Goal: Information Seeking & Learning: Check status

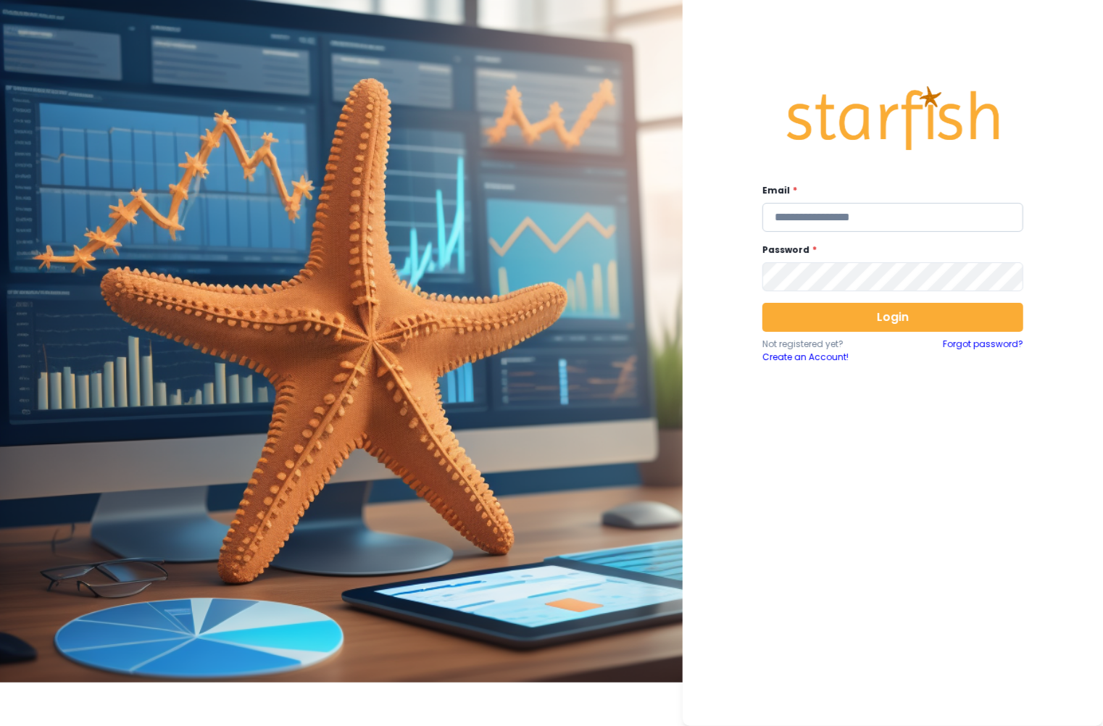
click at [868, 212] on input "email" at bounding box center [893, 217] width 261 height 29
type input "*"
paste input "**********"
type input "**********"
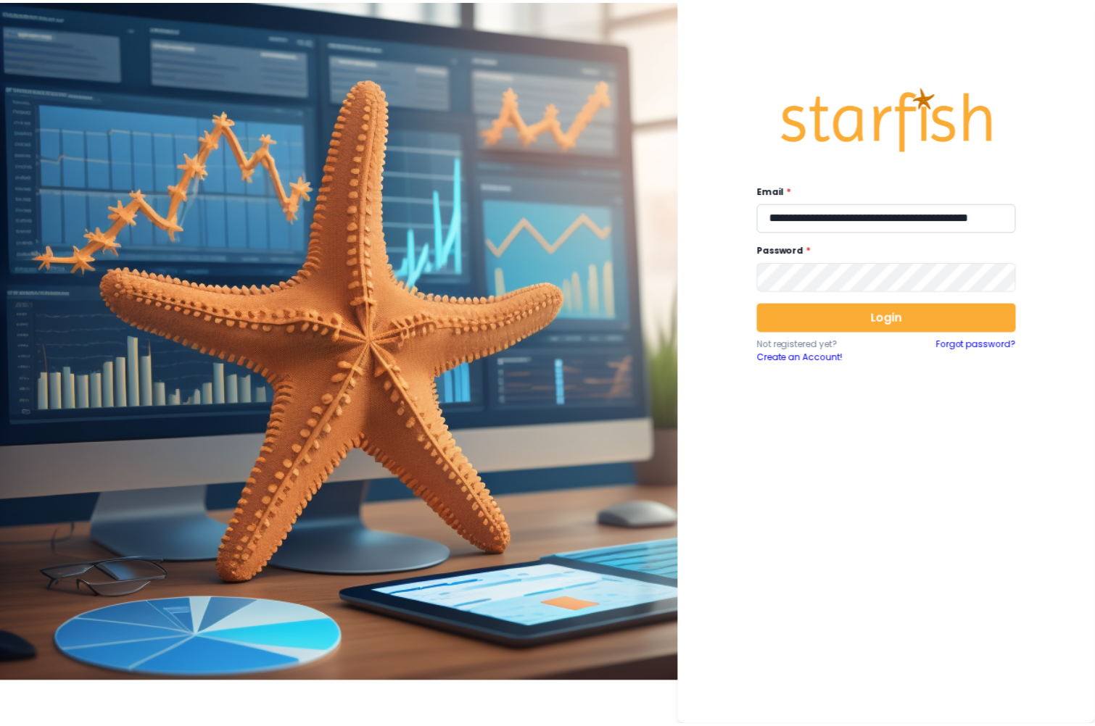
scroll to position [0, 0]
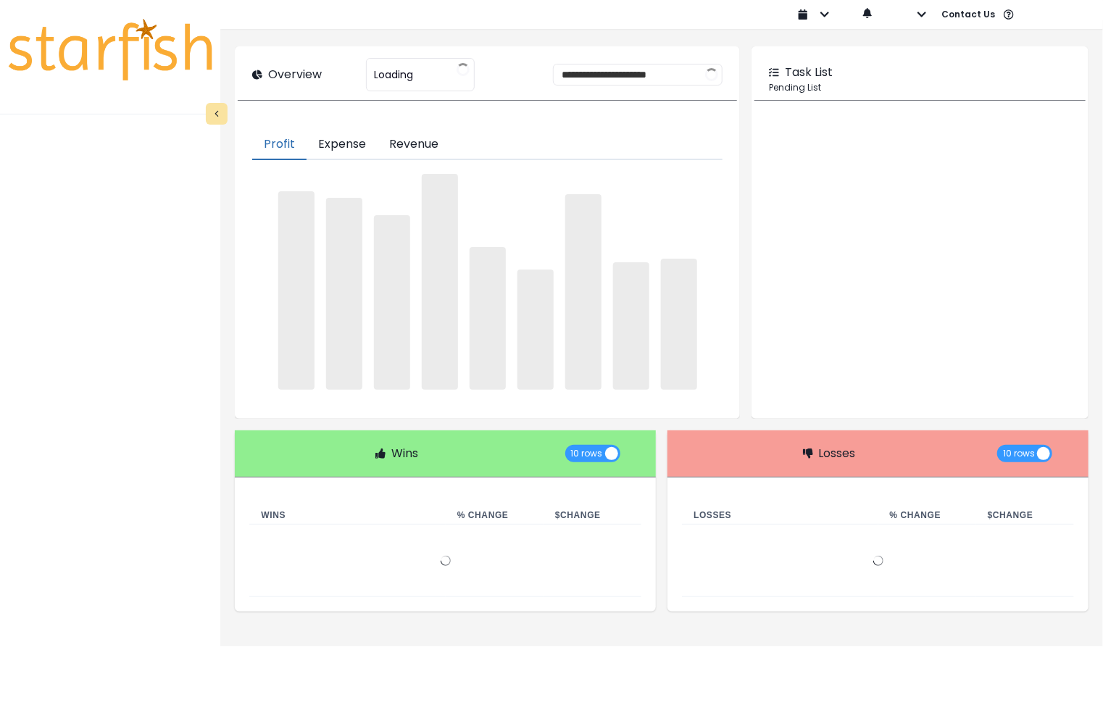
type input "**********"
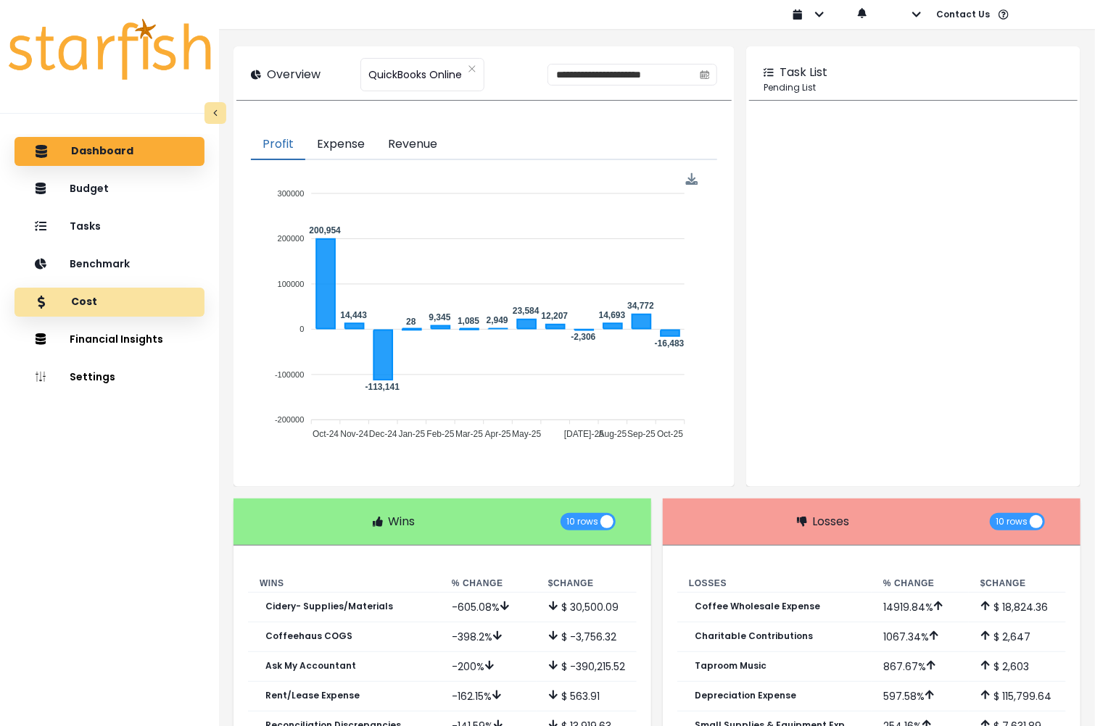
click at [94, 300] on p "Cost" at bounding box center [84, 302] width 26 height 13
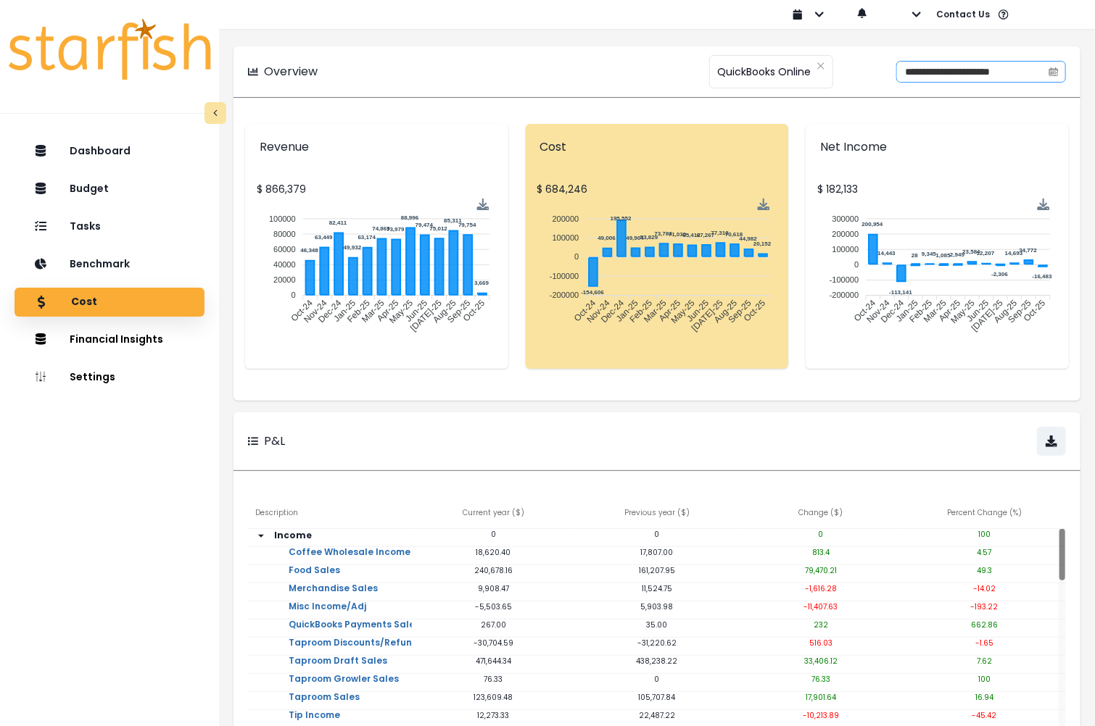
click at [1052, 72] on icon "calendar" at bounding box center [1053, 72] width 10 height 10
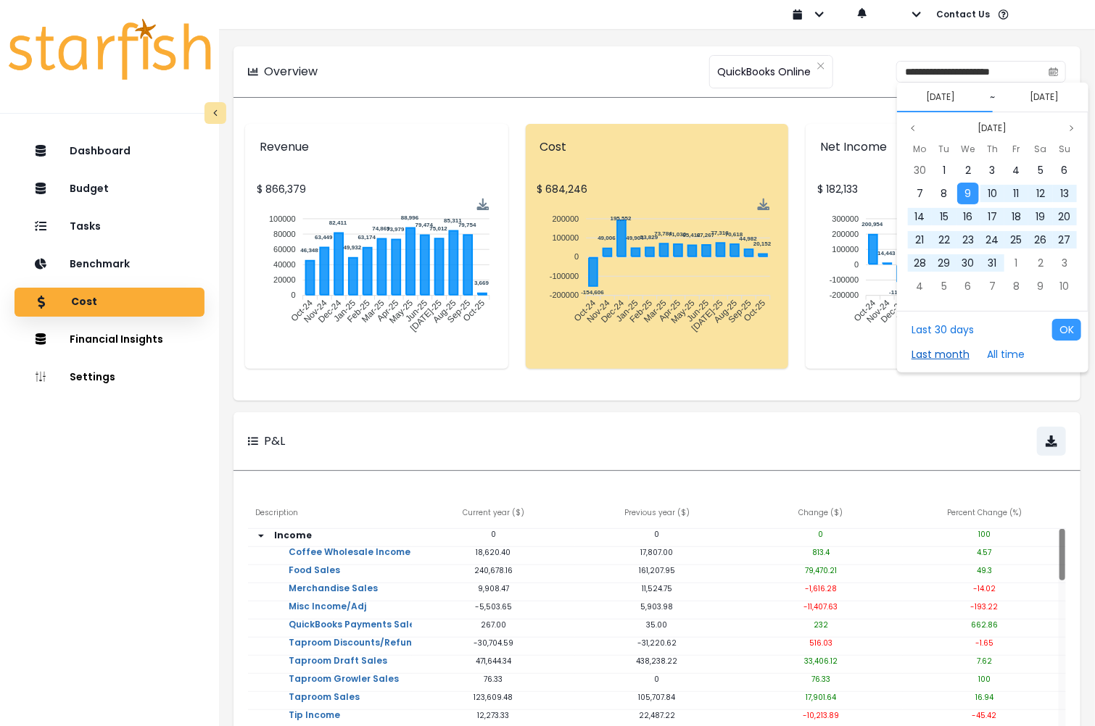
click at [937, 357] on button "Last month" at bounding box center [940, 355] width 72 height 22
click at [1061, 332] on button "OK" at bounding box center [1066, 330] width 29 height 22
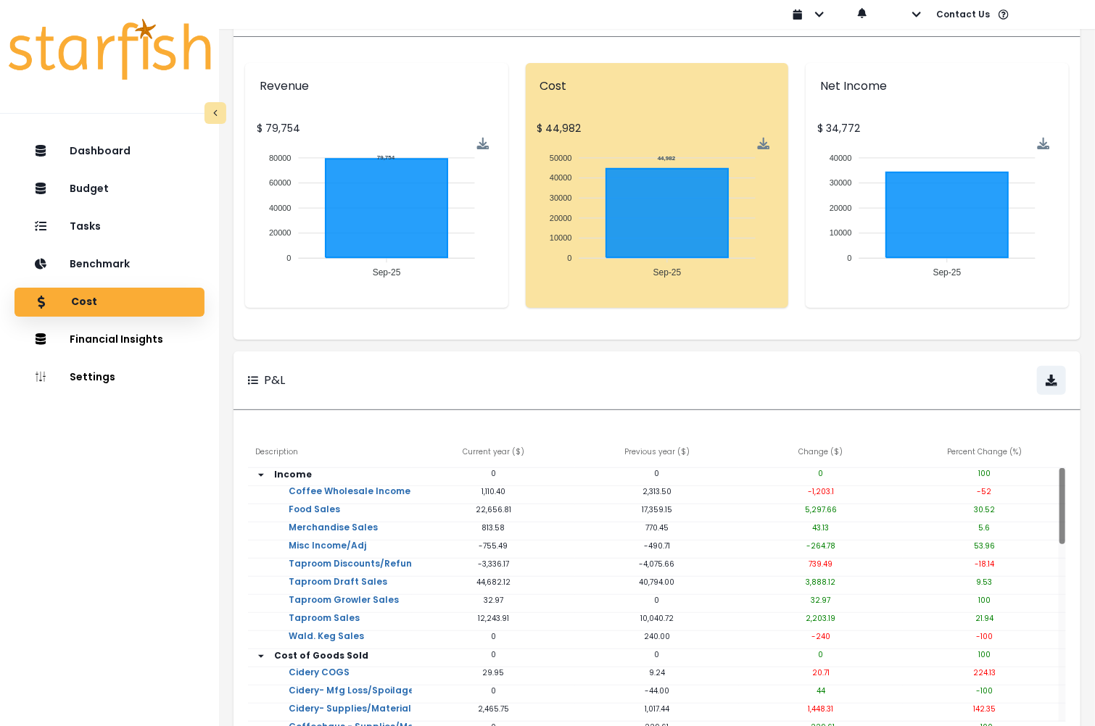
scroll to position [100, 0]
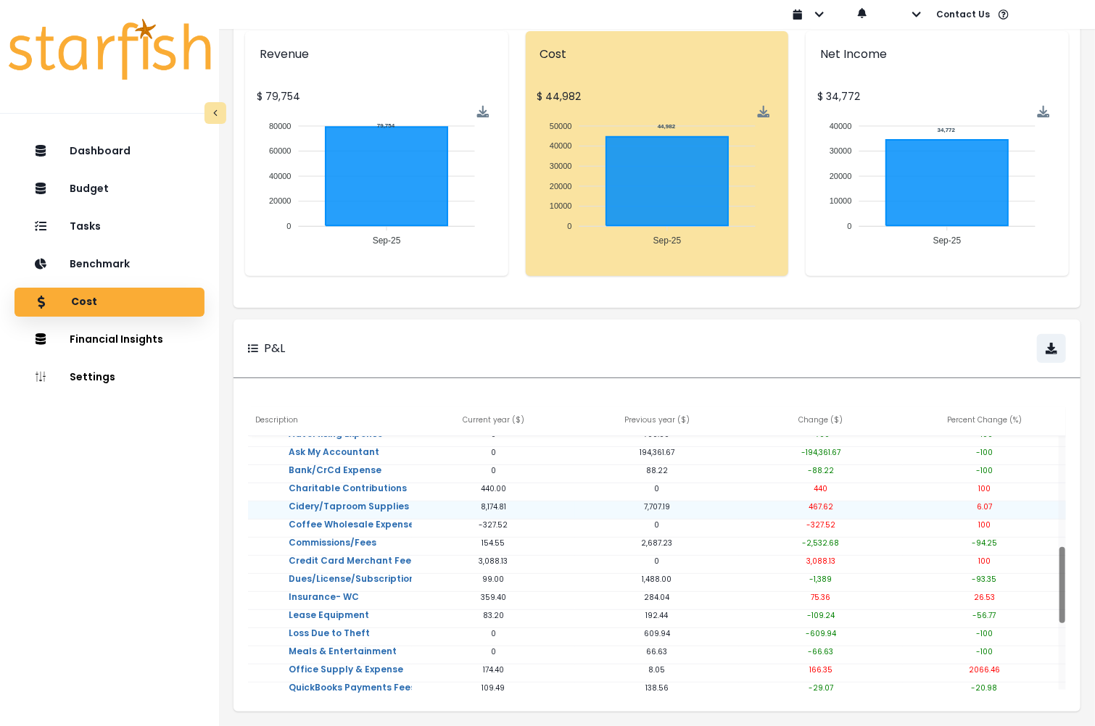
click at [822, 502] on p "467.62" at bounding box center [821, 507] width 164 height 11
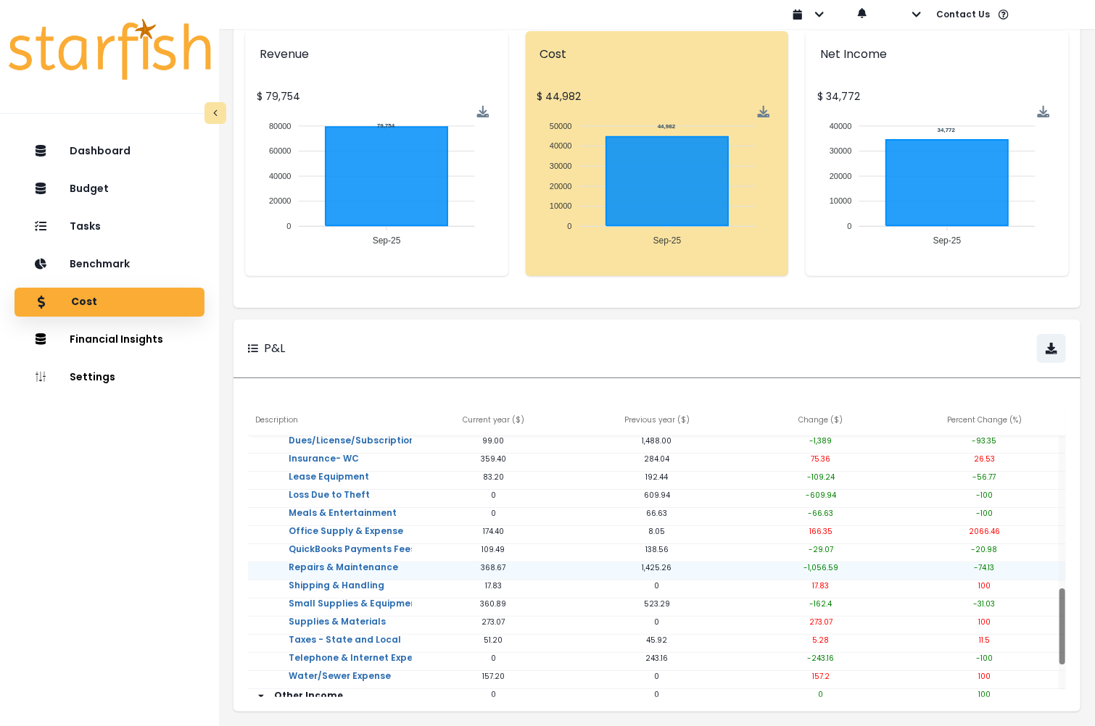
click at [826, 563] on p "-1,056.59" at bounding box center [821, 568] width 164 height 11
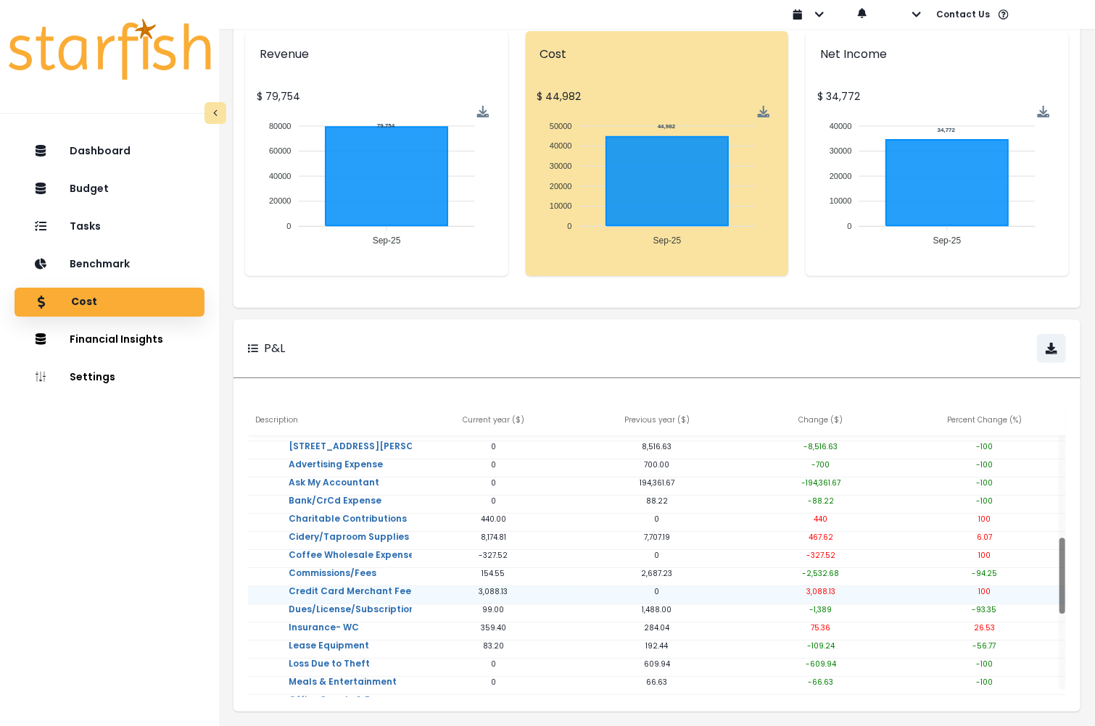
click at [820, 586] on p "3,088.13" at bounding box center [821, 591] width 164 height 11
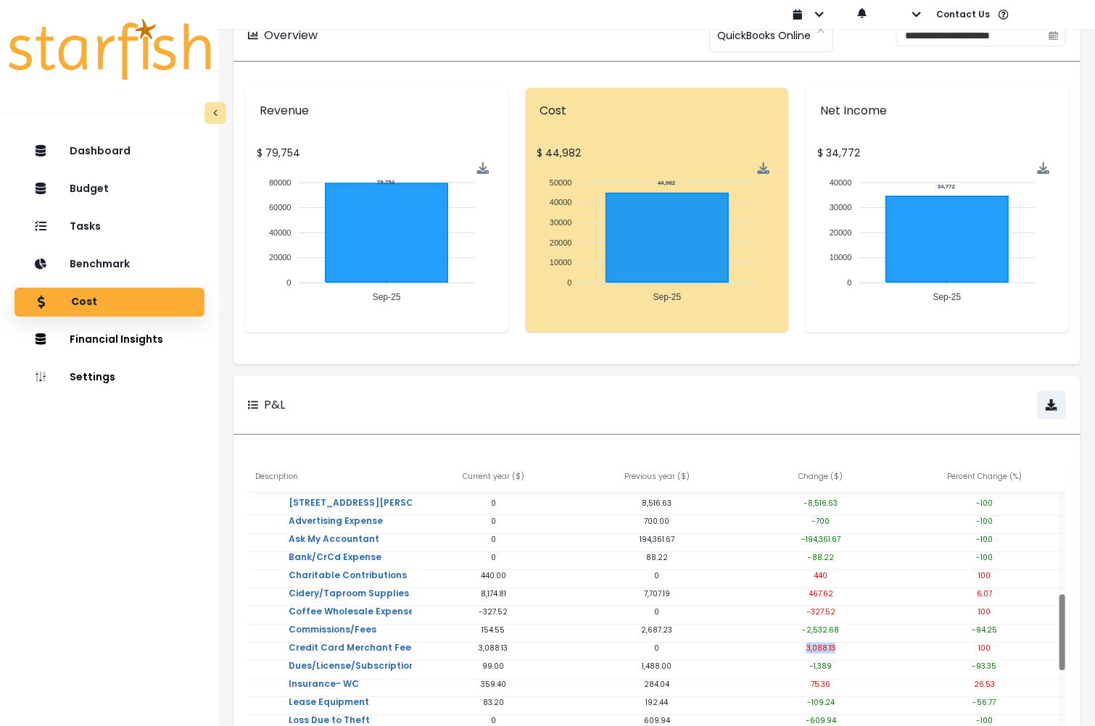
scroll to position [0, 0]
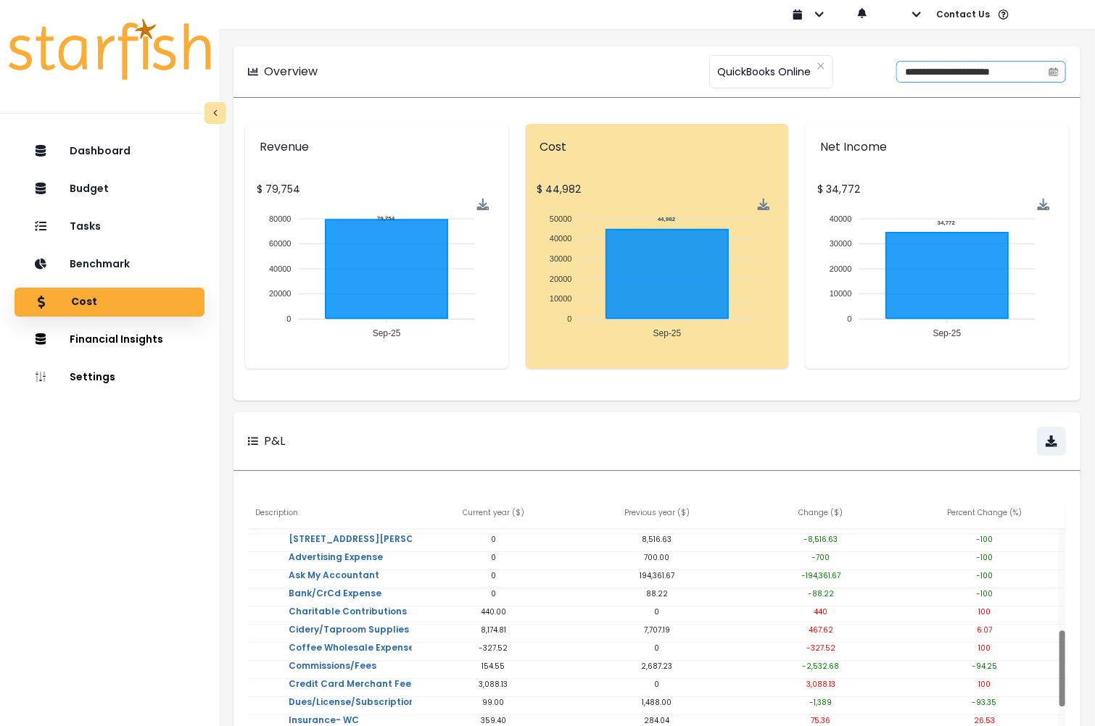
click at [1048, 75] on icon "calendar" at bounding box center [1053, 72] width 10 height 10
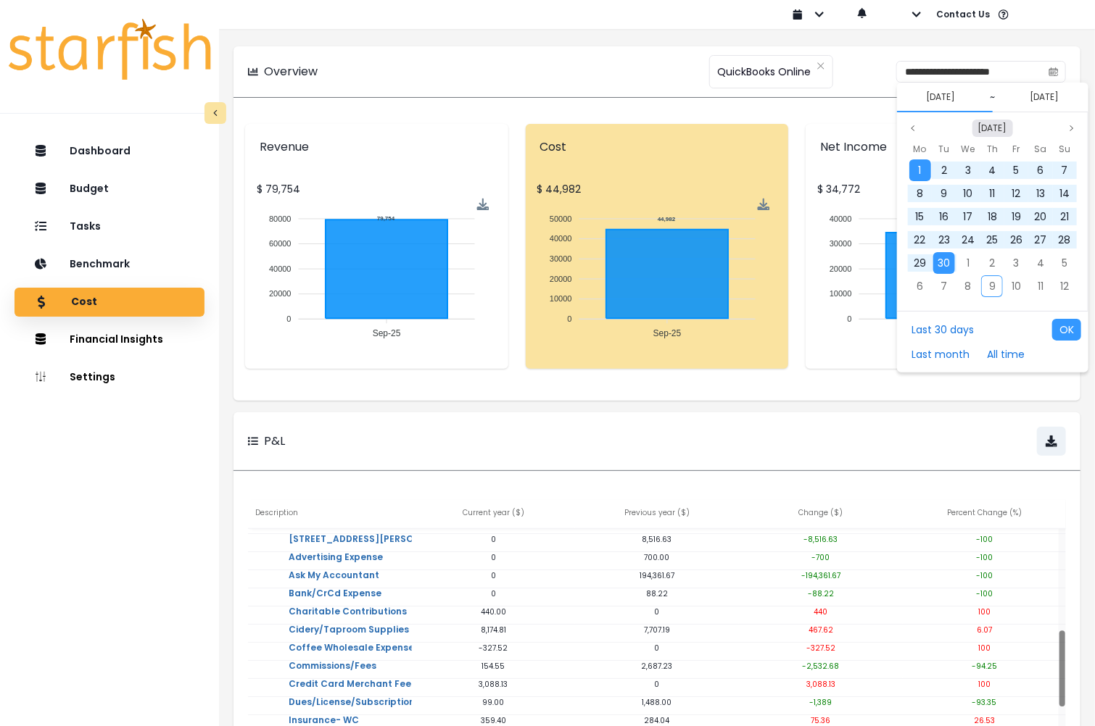
click at [979, 125] on button "Sep 2025" at bounding box center [992, 128] width 41 height 17
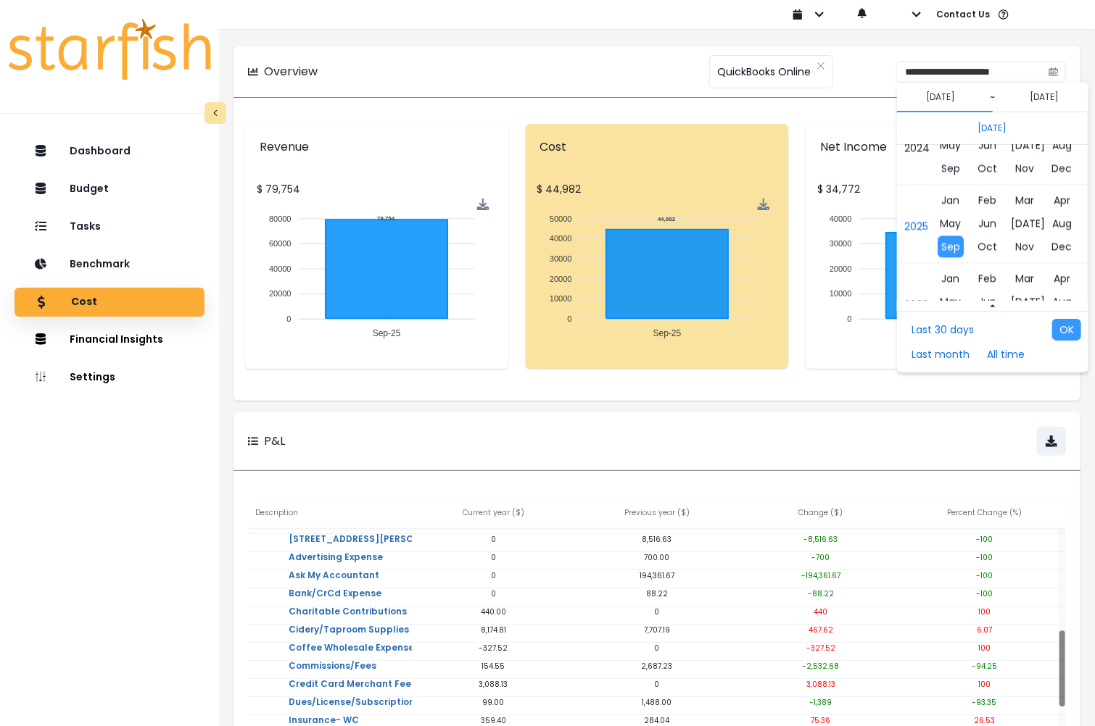
scroll to position [9681, 0]
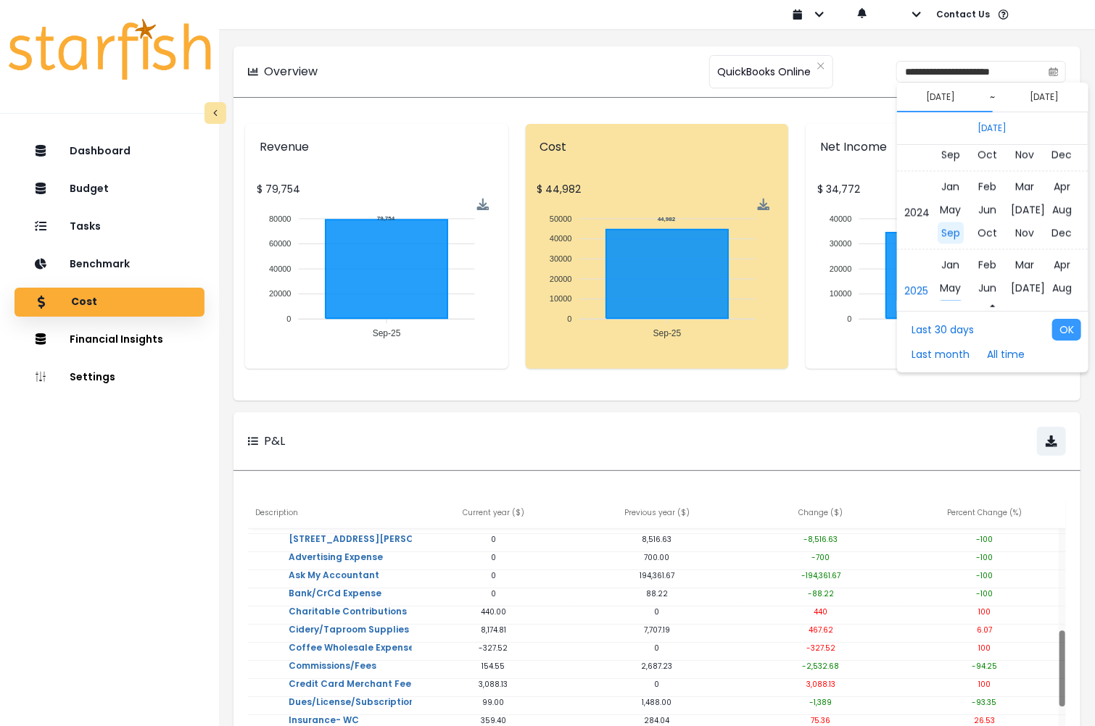
click at [944, 229] on span "Sep" at bounding box center [950, 234] width 26 height 22
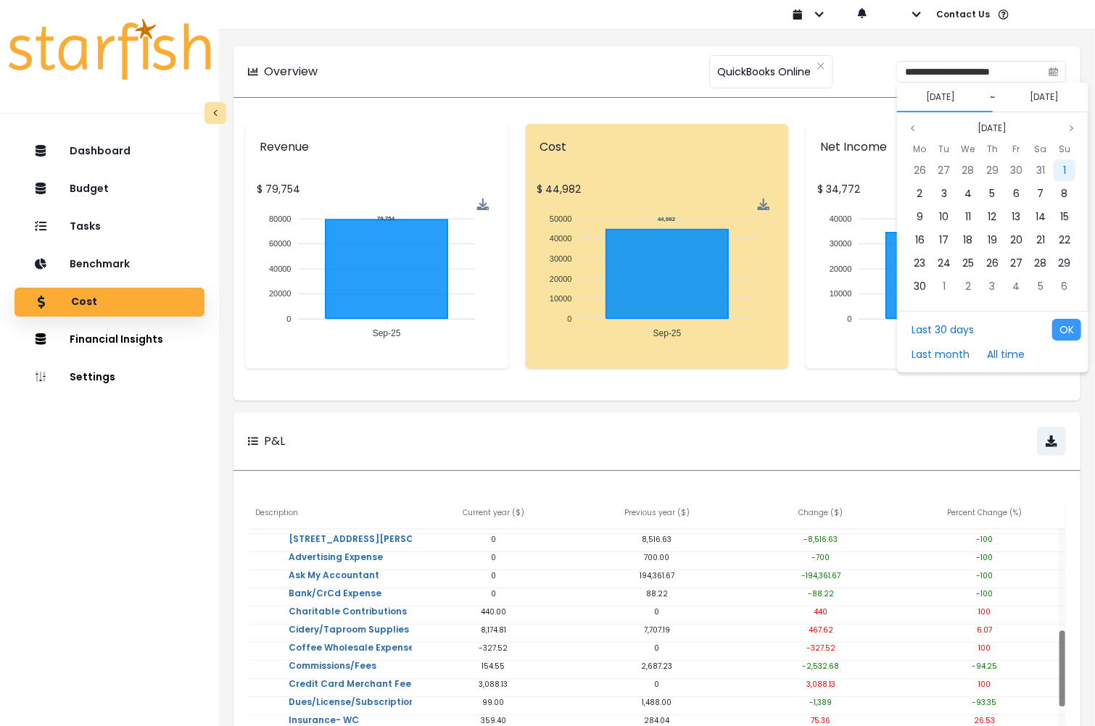
click at [1058, 167] on div "1" at bounding box center [1064, 170] width 22 height 22
click at [911, 126] on icon "page previous" at bounding box center [912, 128] width 9 height 9
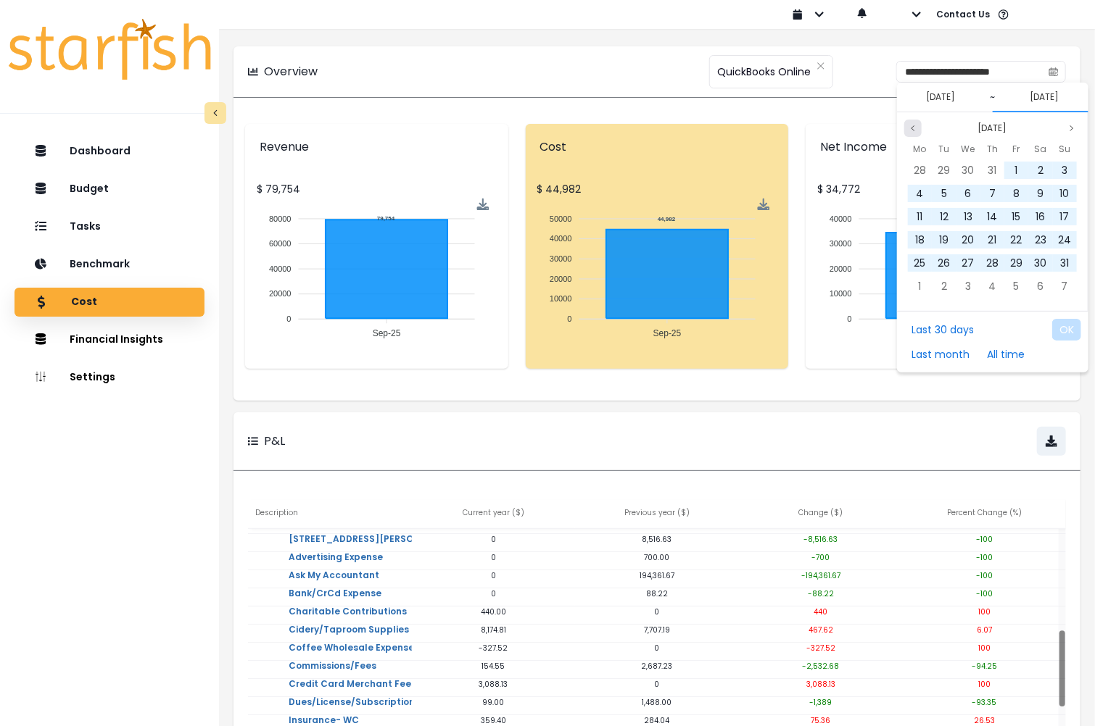
click at [911, 126] on icon "page previous" at bounding box center [912, 128] width 9 height 9
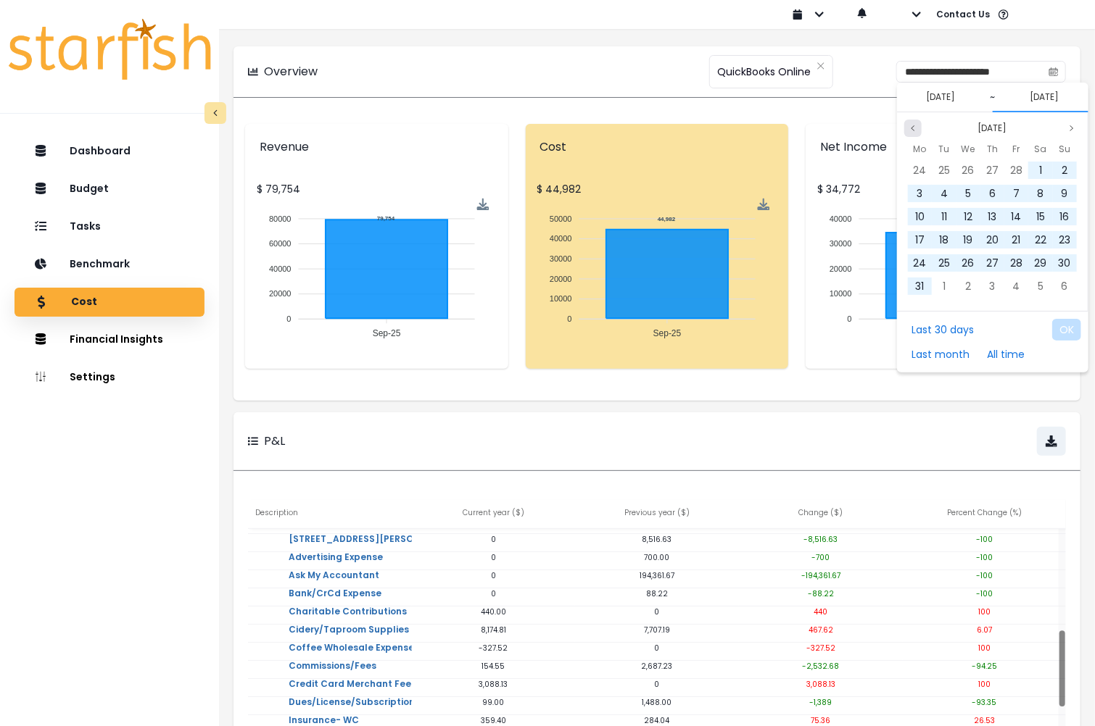
click at [911, 126] on icon "page previous" at bounding box center [912, 128] width 9 height 9
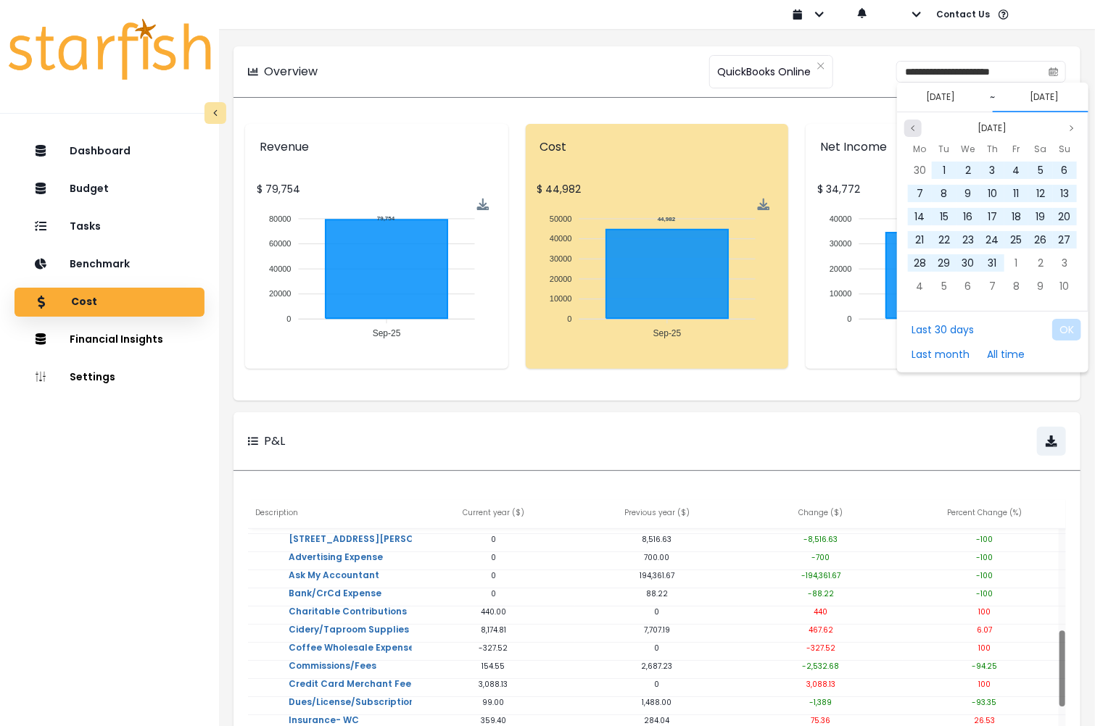
click at [911, 126] on icon "page previous" at bounding box center [912, 128] width 9 height 9
click at [923, 284] on span "30" at bounding box center [919, 286] width 12 height 14
click at [1063, 327] on button "OK" at bounding box center [1066, 330] width 29 height 22
type input "**********"
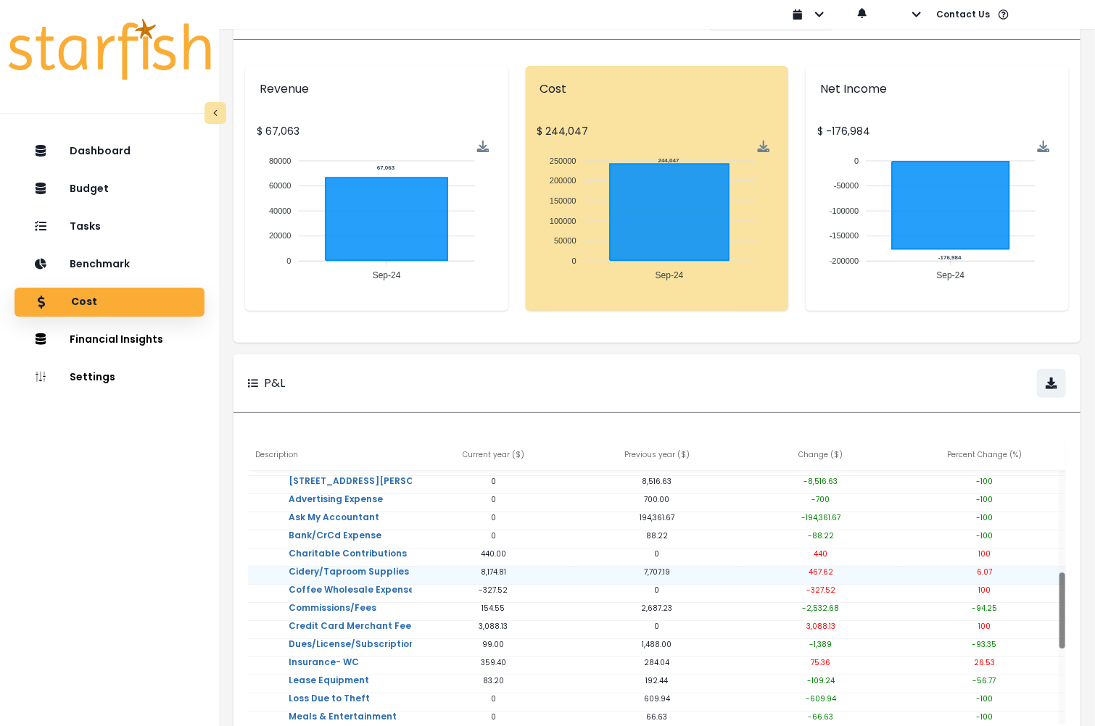
scroll to position [61, 0]
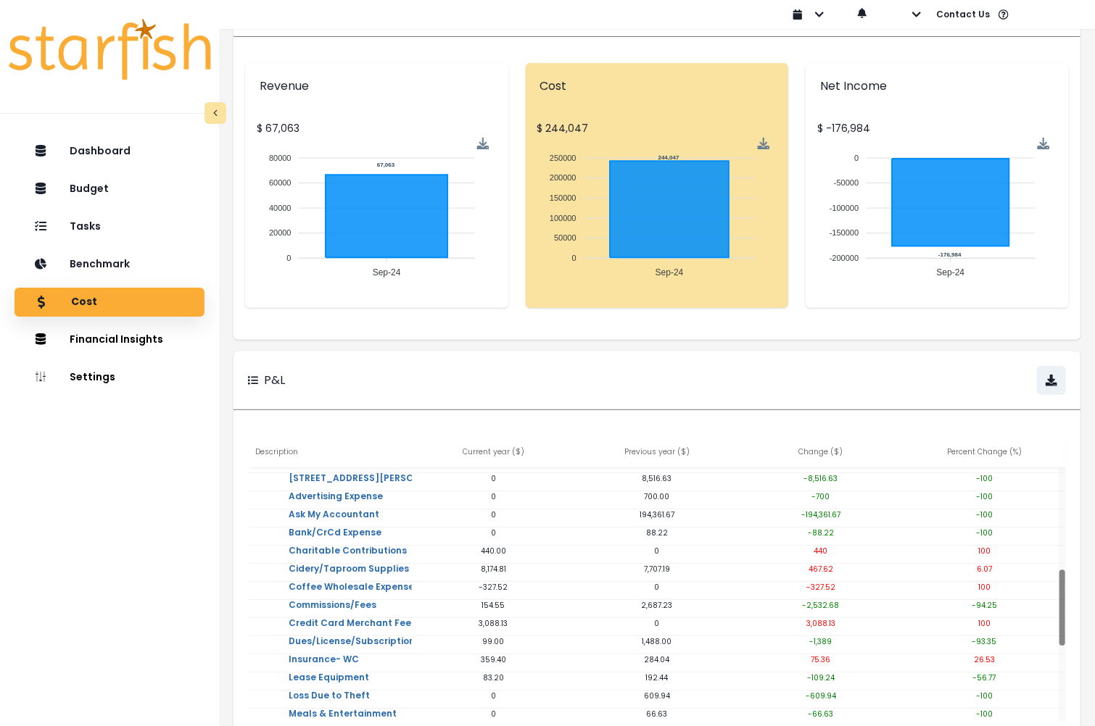
click at [565, 364] on div "P&L" at bounding box center [656, 381] width 847 height 58
click at [387, 624] on link "Credit Card Merchant Fees" at bounding box center [352, 632] width 151 height 29
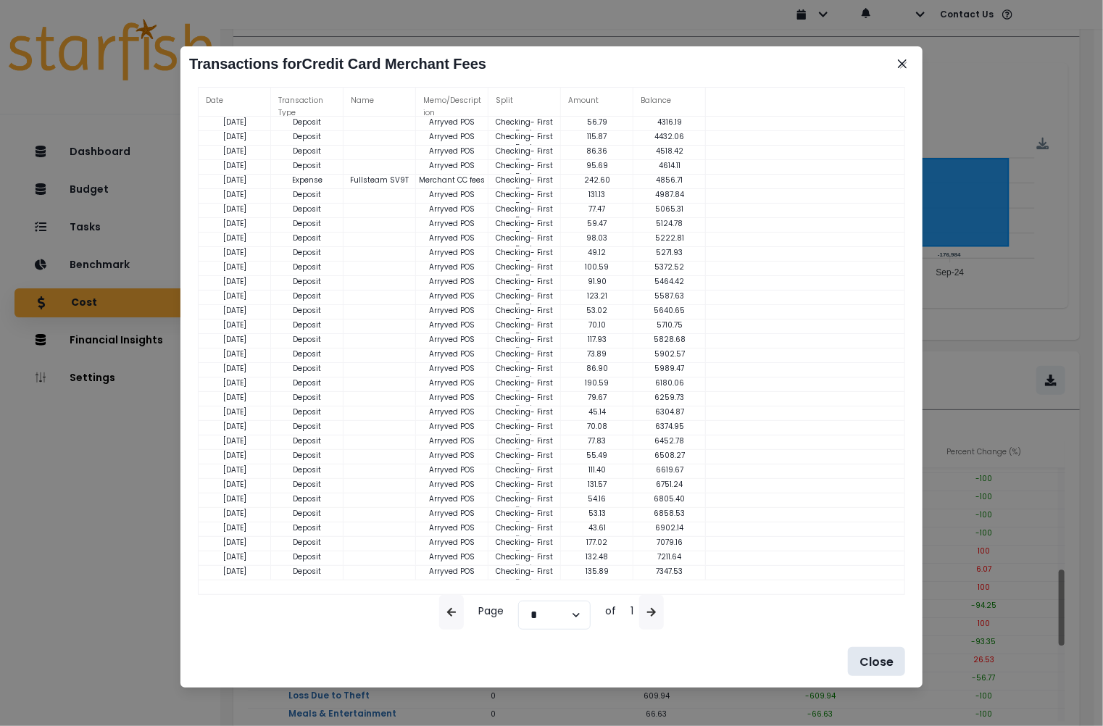
click at [868, 661] on button "Close" at bounding box center [876, 661] width 57 height 29
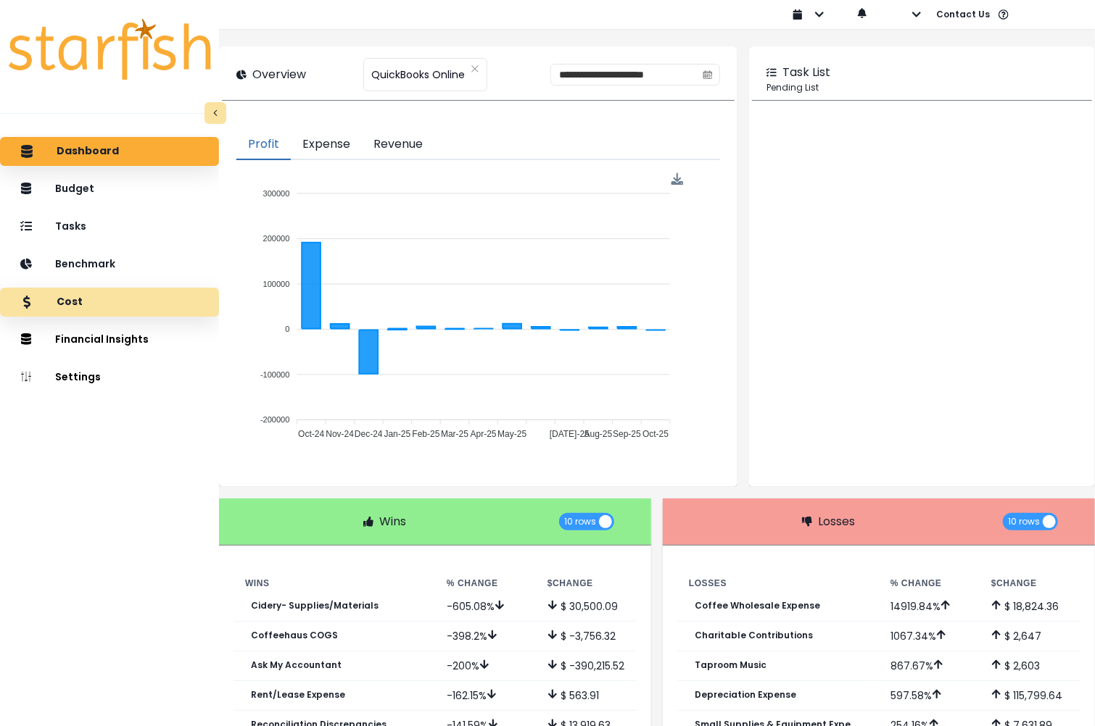
click at [83, 299] on p "Cost" at bounding box center [70, 302] width 26 height 13
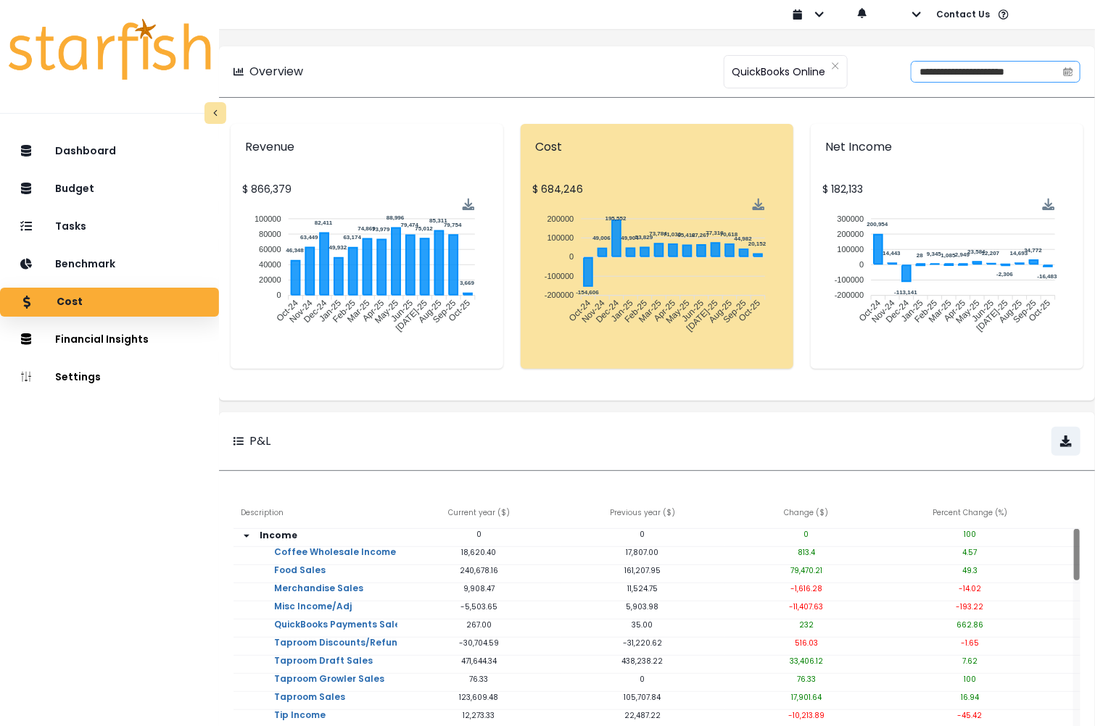
click at [1056, 74] on span at bounding box center [1067, 72] width 23 height 20
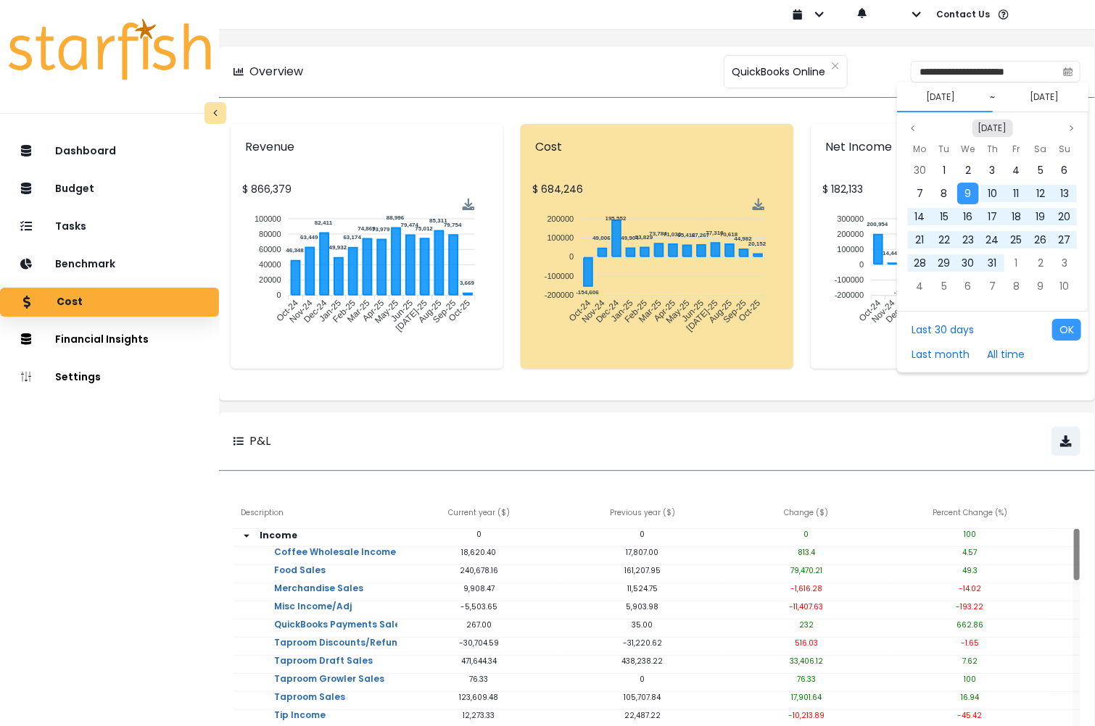
click at [997, 129] on button "[DATE]" at bounding box center [992, 128] width 41 height 17
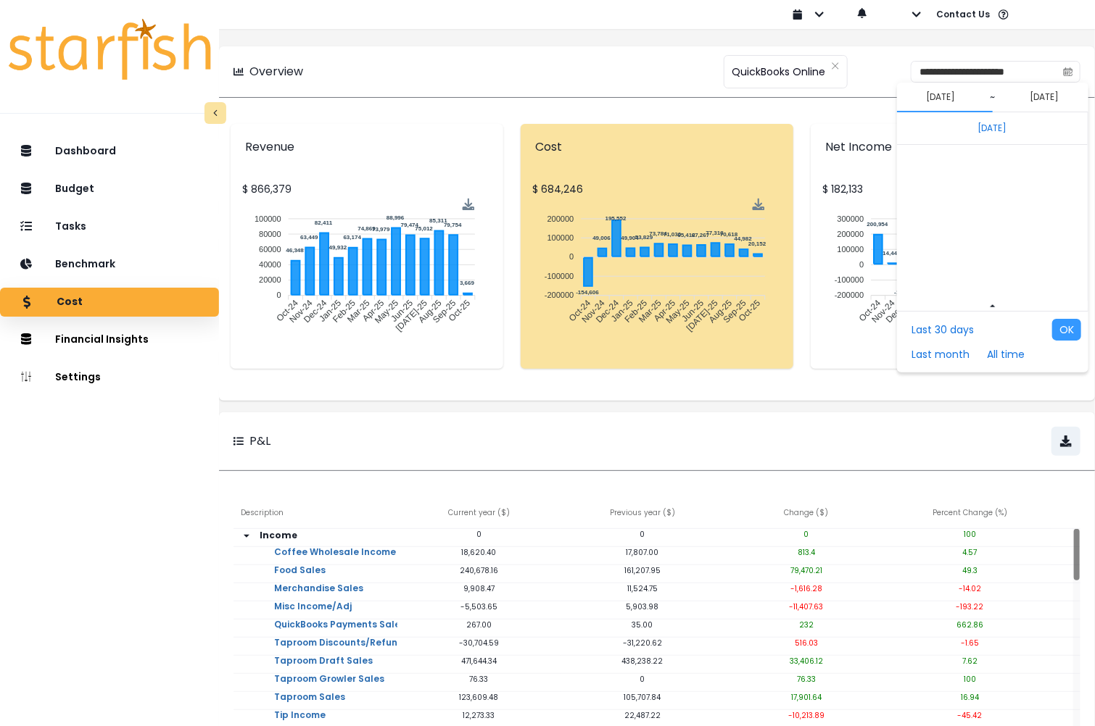
scroll to position [9708, 0]
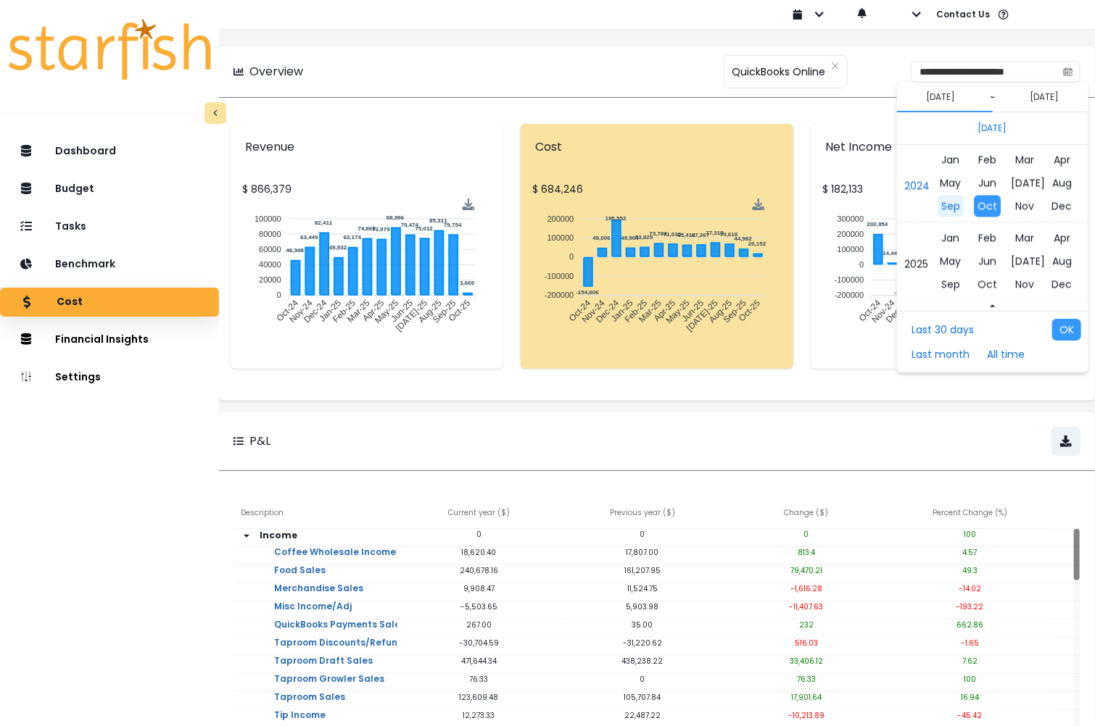
click at [952, 203] on span "Sep" at bounding box center [950, 207] width 26 height 22
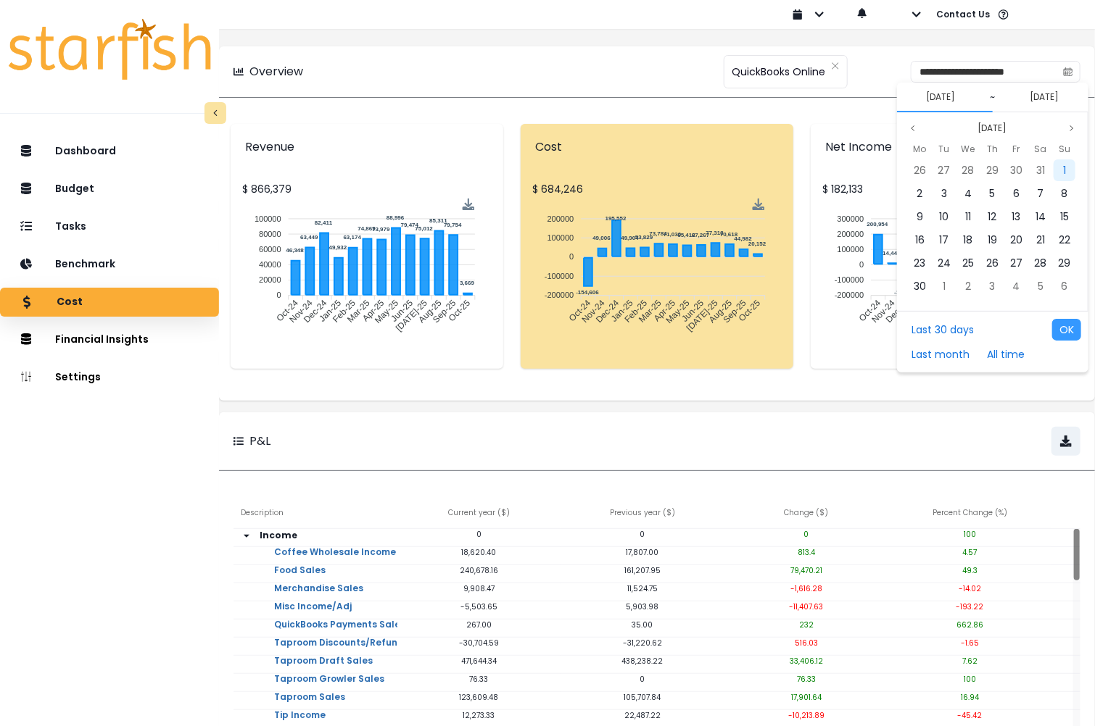
click at [1058, 170] on div "1" at bounding box center [1064, 170] width 22 height 22
click at [995, 121] on button "[DATE]" at bounding box center [992, 128] width 41 height 17
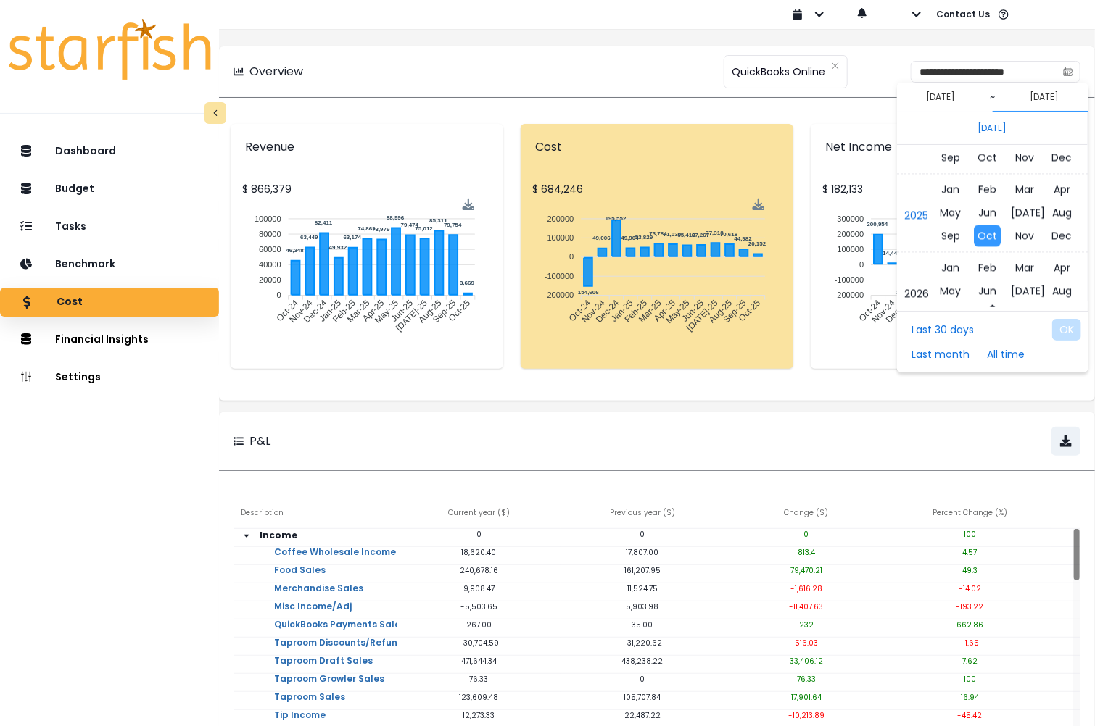
scroll to position [9743, 0]
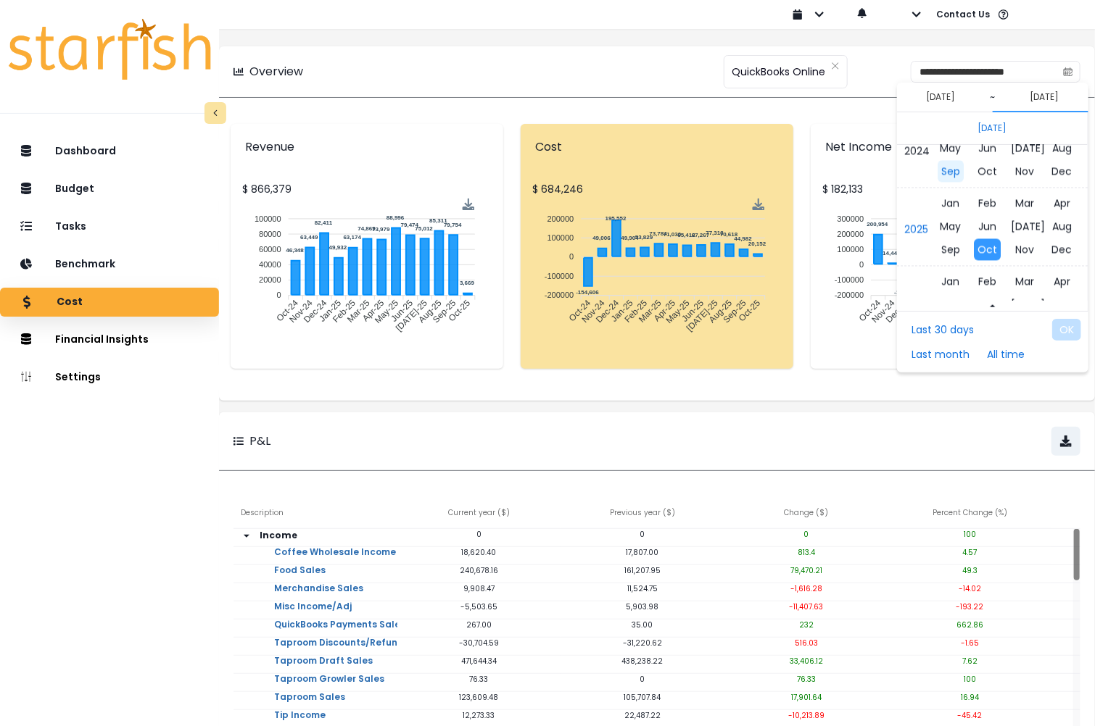
click at [949, 175] on span "Sep" at bounding box center [950, 171] width 26 height 22
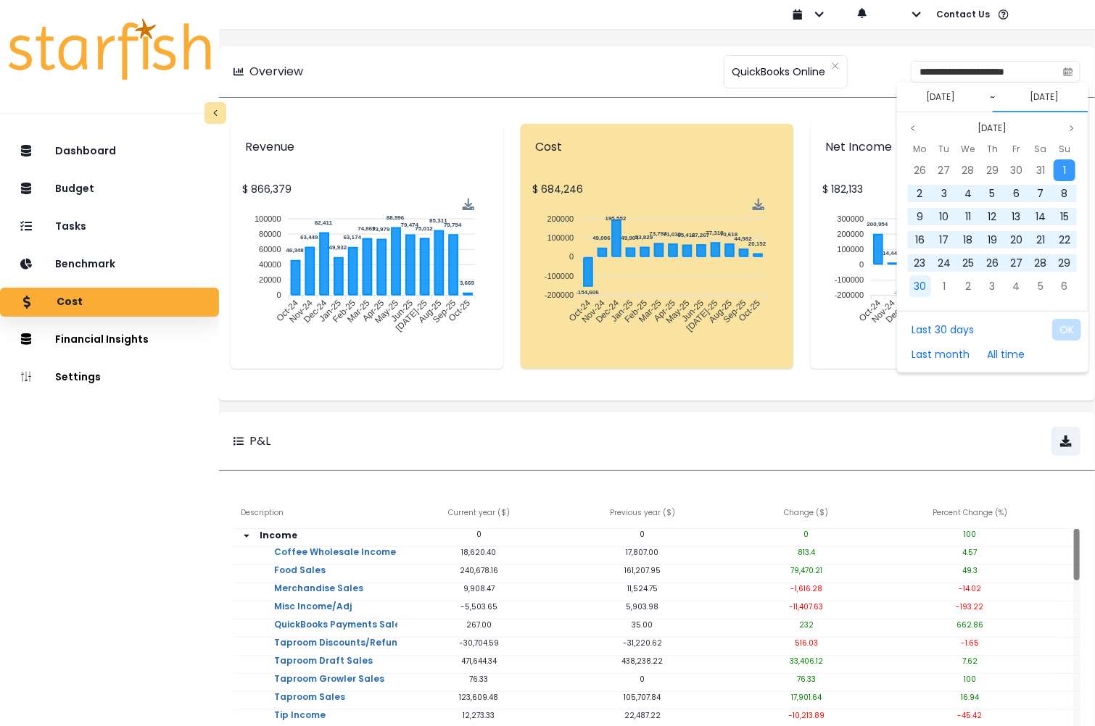
click at [913, 283] on span "30" at bounding box center [919, 286] width 12 height 14
click at [1079, 329] on button "OK" at bounding box center [1066, 330] width 29 height 22
type input "**********"
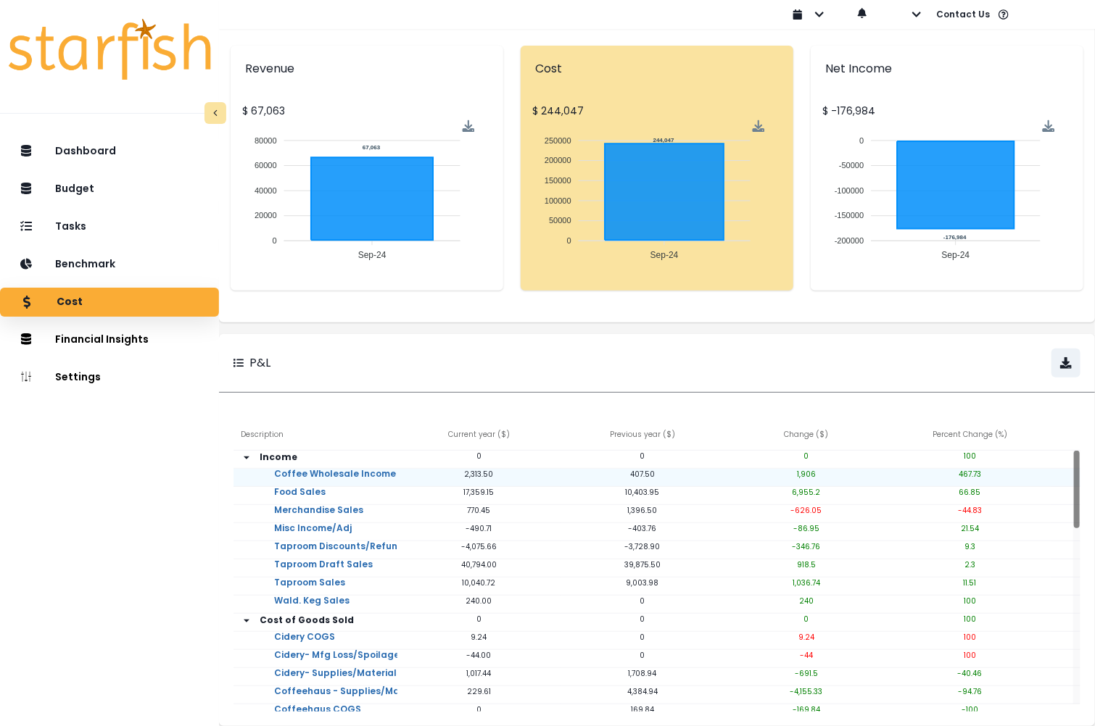
scroll to position [100, 0]
